Goal: Task Accomplishment & Management: Manage account settings

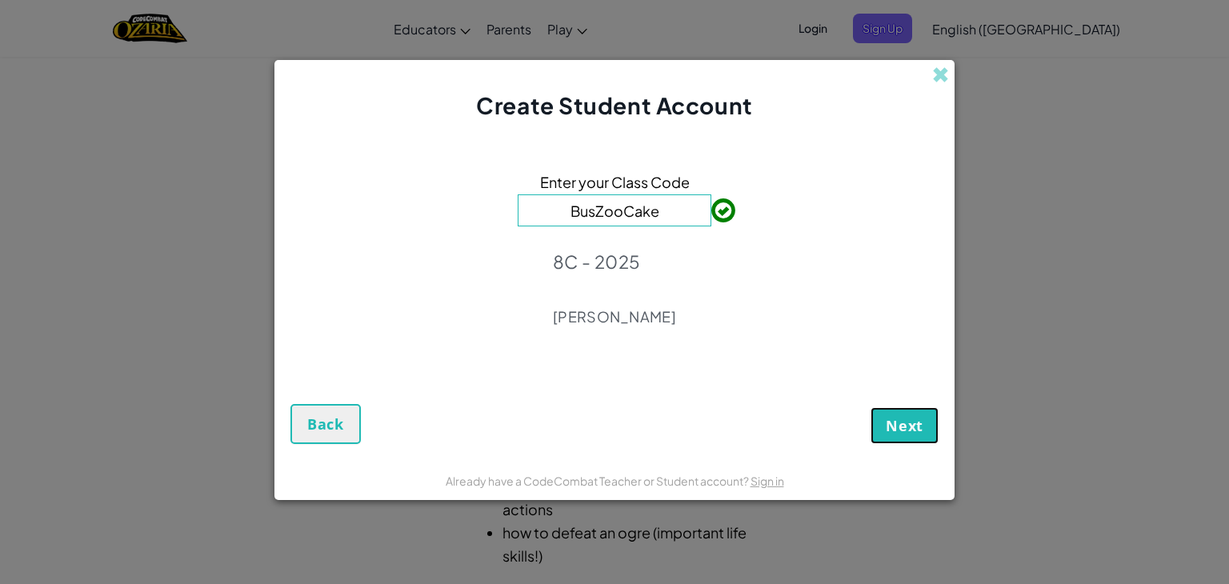
click at [919, 426] on span "Next" at bounding box center [905, 425] width 38 height 19
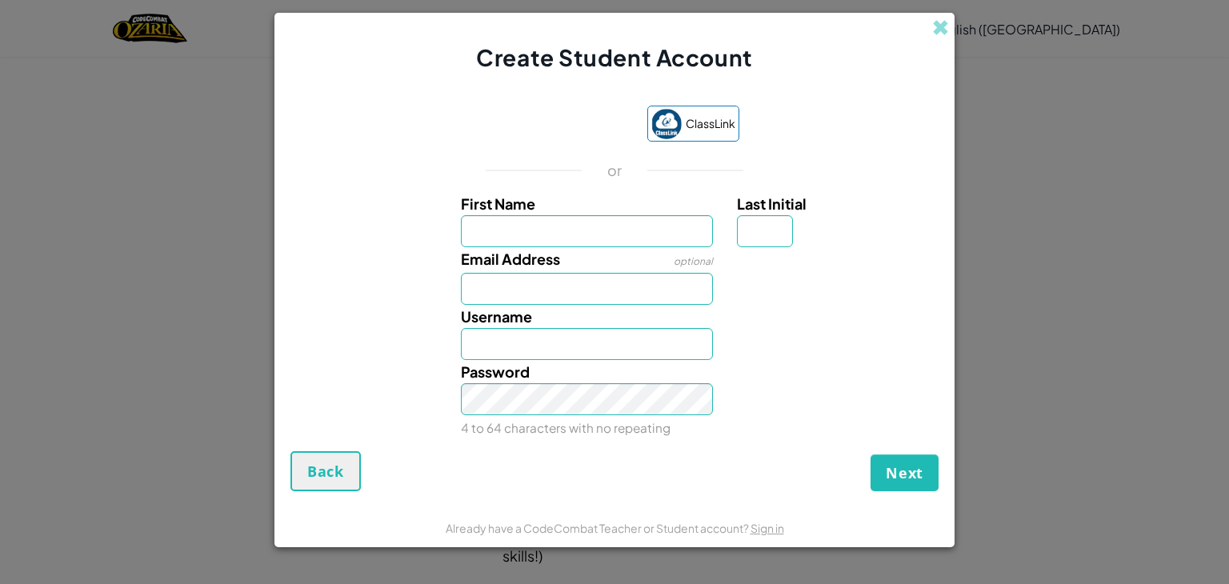
click at [931, 30] on div "Create Student Account" at bounding box center [614, 44] width 680 height 62
click at [940, 30] on span at bounding box center [940, 27] width 17 height 17
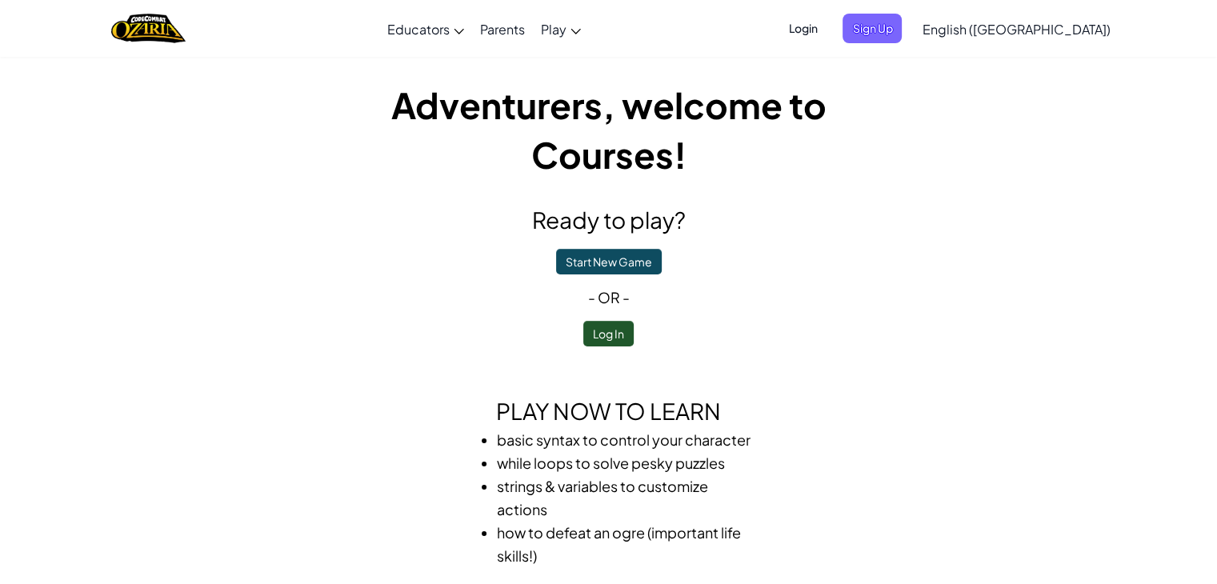
click at [826, 32] on span "Login" at bounding box center [802, 29] width 48 height 30
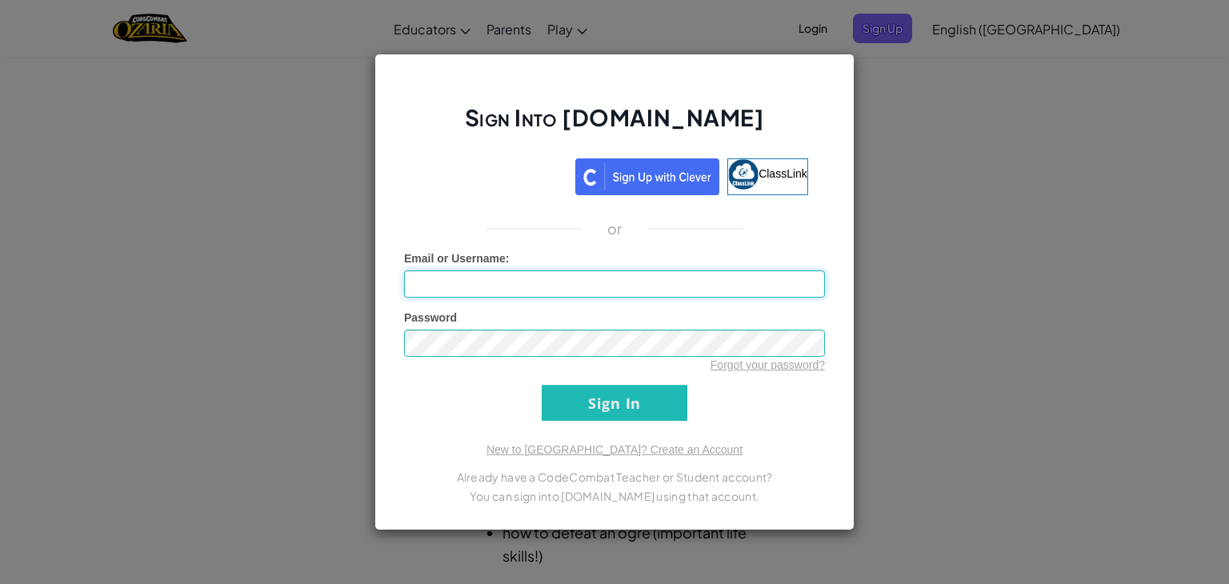
click at [604, 284] on input "Email or Username :" at bounding box center [614, 283] width 421 height 27
type input "[EMAIL_ADDRESS][DOMAIN_NAME]"
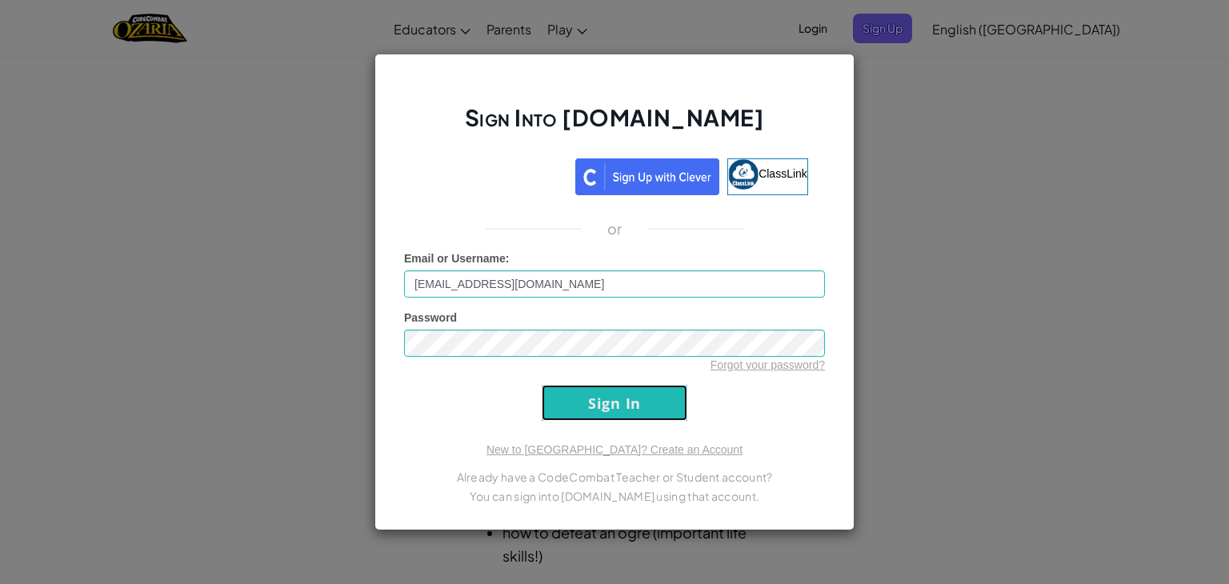
click at [669, 386] on input "Sign In" at bounding box center [615, 403] width 146 height 36
click at [671, 398] on input "Sign In" at bounding box center [615, 403] width 146 height 36
click at [570, 398] on input "Sign In" at bounding box center [615, 403] width 146 height 36
